Goal: Task Accomplishment & Management: Use online tool/utility

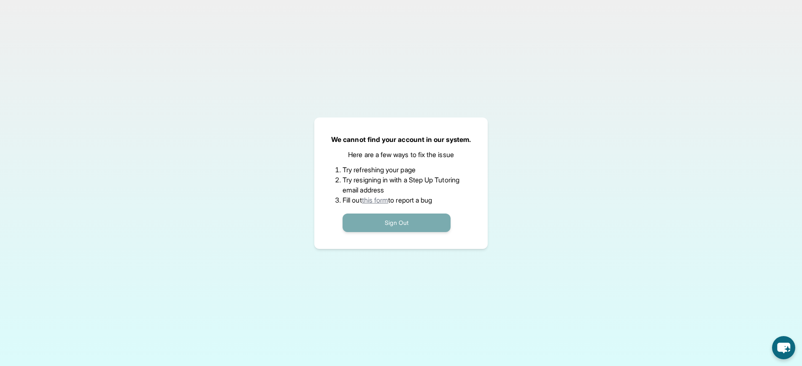
click at [404, 215] on button "Sign Out" at bounding box center [396, 223] width 108 height 19
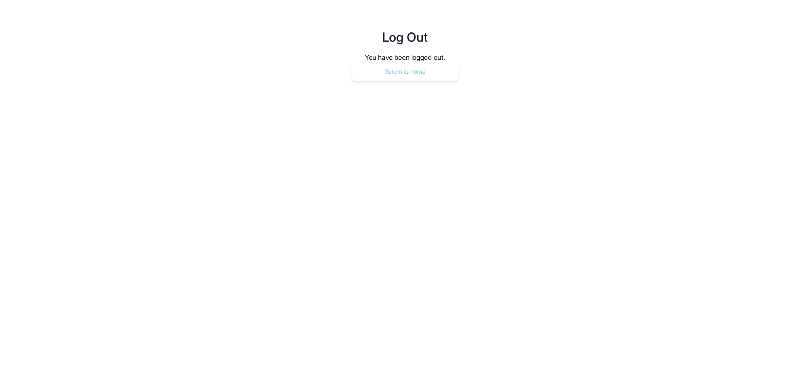
click at [403, 73] on button "Return to home" at bounding box center [405, 71] width 108 height 19
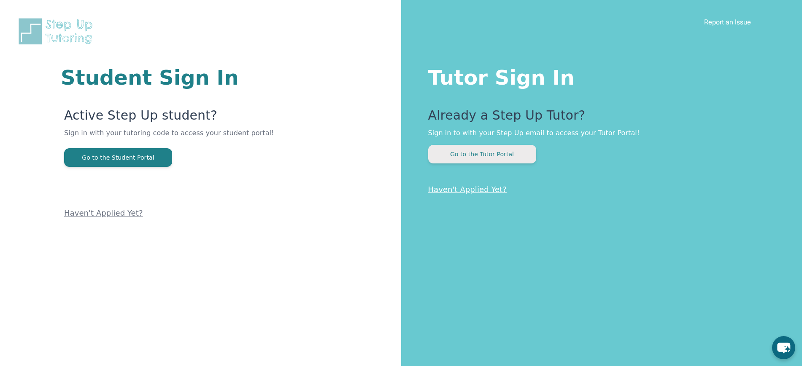
click at [498, 151] on button "Go to the Tutor Portal" at bounding box center [482, 154] width 108 height 19
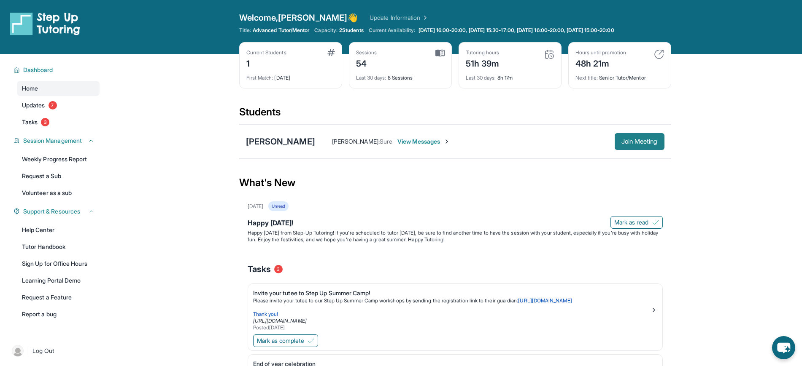
click at [640, 140] on span "Join Meeting" at bounding box center [639, 141] width 36 height 5
